Goal: Task Accomplishment & Management: Use online tool/utility

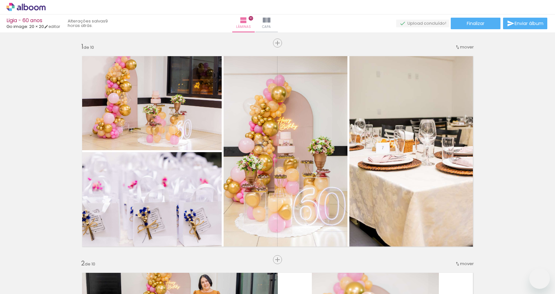
drag, startPoint x: 0, startPoint y: 0, endPoint x: 218, endPoint y: 39, distance: 221.1
click at [270, 20] on iron-icon at bounding box center [267, 20] width 8 height 8
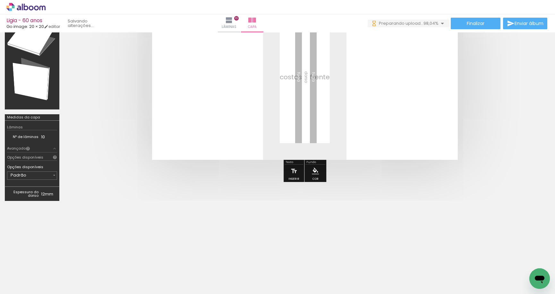
click at [30, 275] on input "Todas as fotos" at bounding box center [18, 274] width 24 height 5
click at [0, 0] on slot "Não utilizadas" at bounding box center [0, 0] width 0 height 0
type input "Não utilizadas"
click at [53, 280] on iron-horizontal-list at bounding box center [46, 274] width 13 height 40
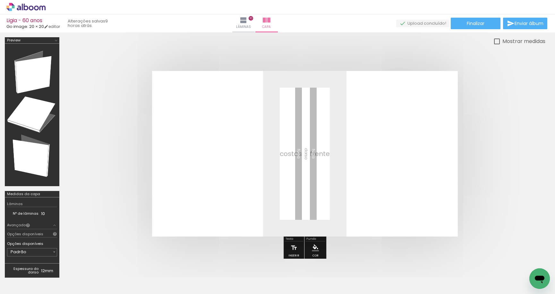
click at [30, 274] on input "Todas as fotos" at bounding box center [18, 274] width 24 height 5
click at [0, 0] on slot "Não utilizadas" at bounding box center [0, 0] width 0 height 0
type input "Não utilizadas"
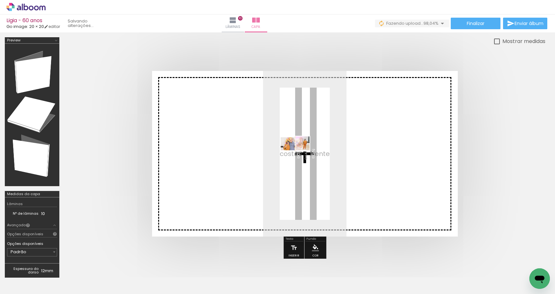
drag, startPoint x: 62, startPoint y: 276, endPoint x: 300, endPoint y: 156, distance: 267.2
click at [300, 156] on quentale-workspace at bounding box center [277, 147] width 555 height 294
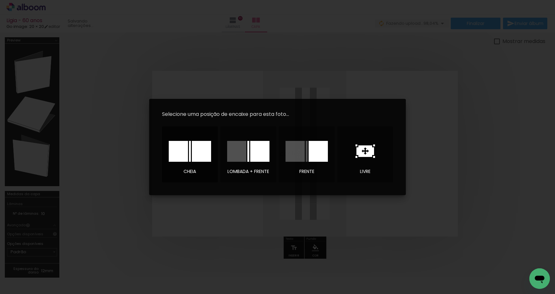
click at [169, 150] on div at bounding box center [178, 151] width 19 height 21
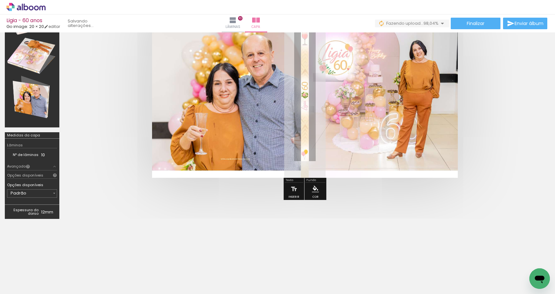
scroll to position [64, 0]
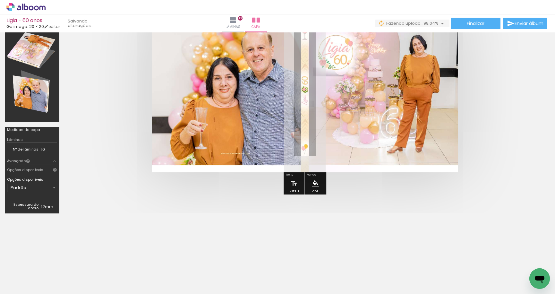
click at [44, 185] on input "Padrão" at bounding box center [31, 187] width 41 height 6
click at [50, 186] on input "Padrão" at bounding box center [31, 187] width 41 height 6
click at [100, 184] on div at bounding box center [304, 89] width 481 height 217
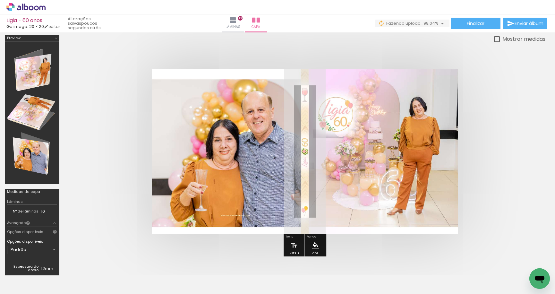
scroll to position [0, 0]
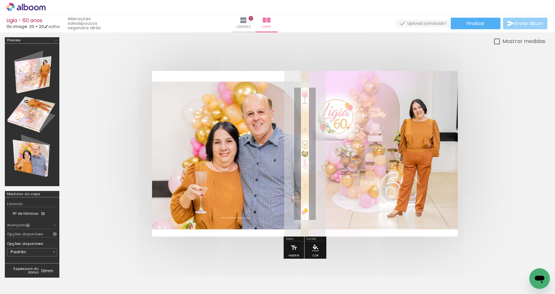
click at [510, 22] on iron-icon at bounding box center [511, 24] width 8 height 8
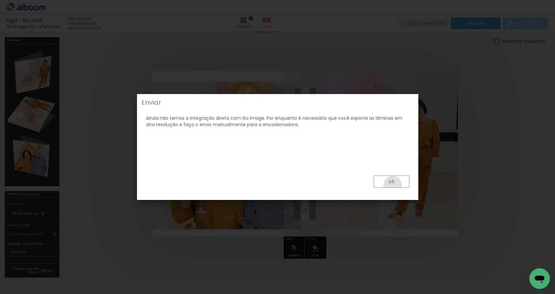
click at [393, 185] on paper-button "ok" at bounding box center [392, 182] width 36 height 12
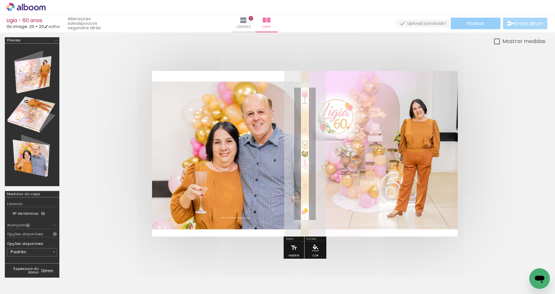
click at [467, 24] on span "Finalizar" at bounding box center [476, 23] width 18 height 4
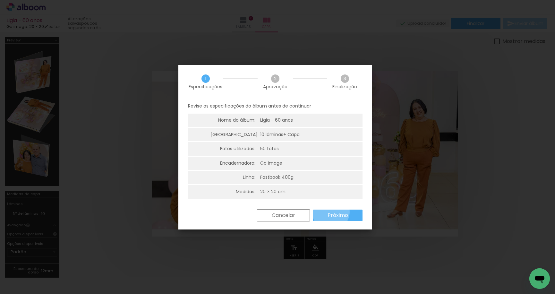
click at [0, 0] on slot "Próximo" at bounding box center [0, 0] width 0 height 0
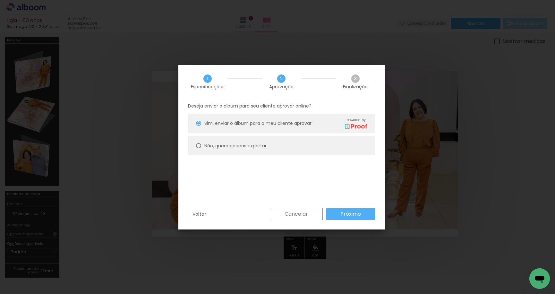
click at [331, 211] on paper-button "Próximo" at bounding box center [350, 214] width 49 height 12
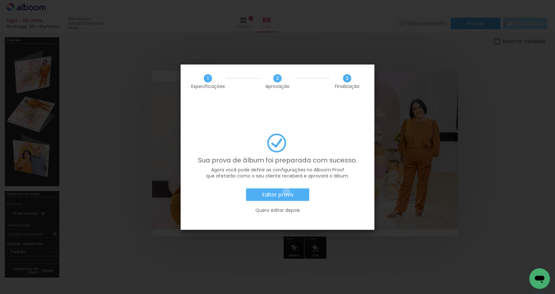
click at [0, 0] on slot "Editar prova" at bounding box center [0, 0] width 0 height 0
